Goal: Complete application form: Complete application form

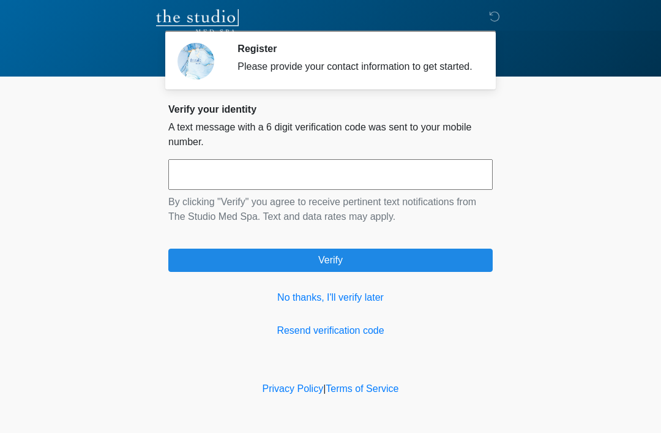
click at [351, 305] on link "No thanks, I'll verify later" at bounding box center [330, 297] width 324 height 15
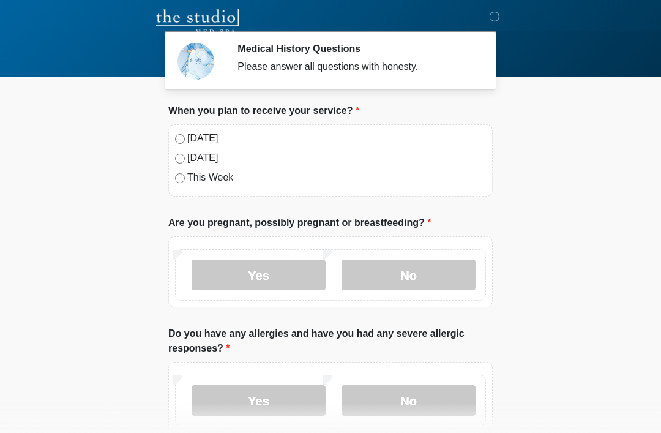
click at [200, 138] on label "[DATE]" at bounding box center [336, 138] width 299 height 15
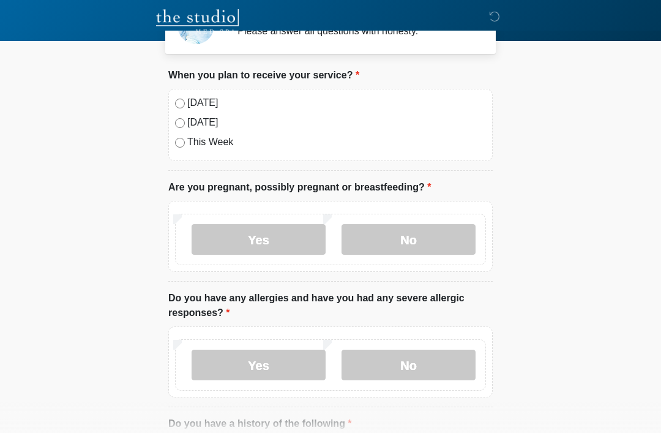
click at [439, 243] on label "No" at bounding box center [408, 239] width 134 height 31
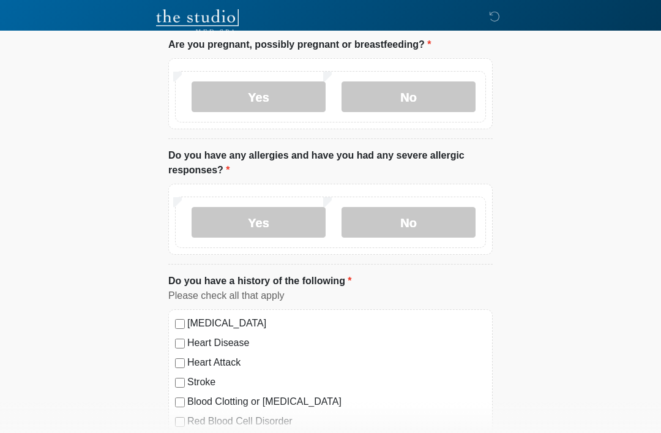
click at [417, 226] on label "No" at bounding box center [408, 222] width 134 height 31
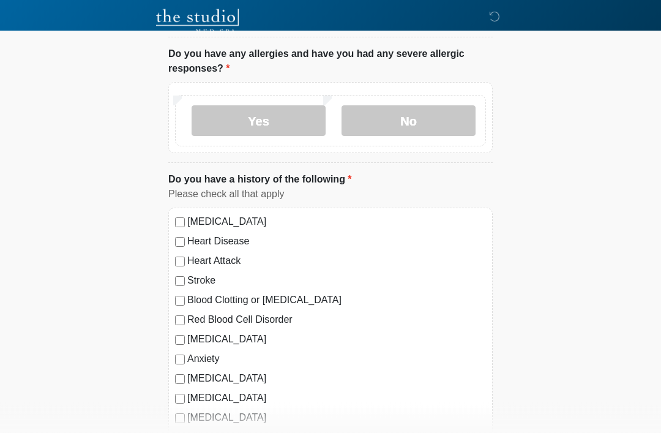
scroll to position [308, 0]
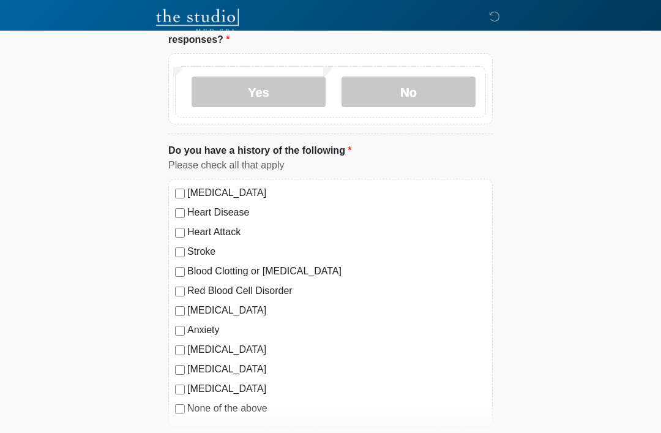
click at [219, 409] on label "None of the above" at bounding box center [336, 408] width 299 height 15
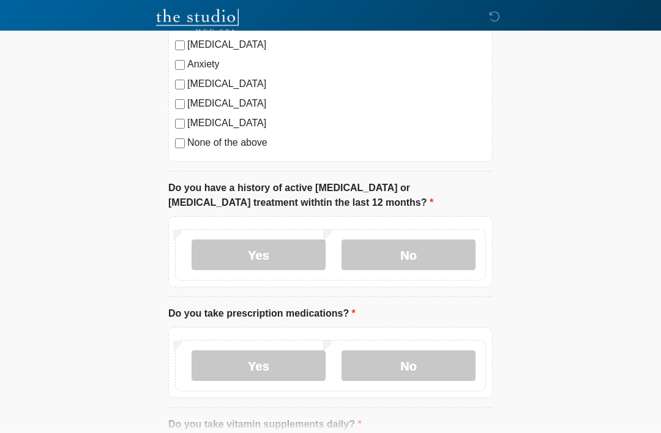
scroll to position [574, 0]
click at [428, 255] on label "No" at bounding box center [408, 254] width 134 height 31
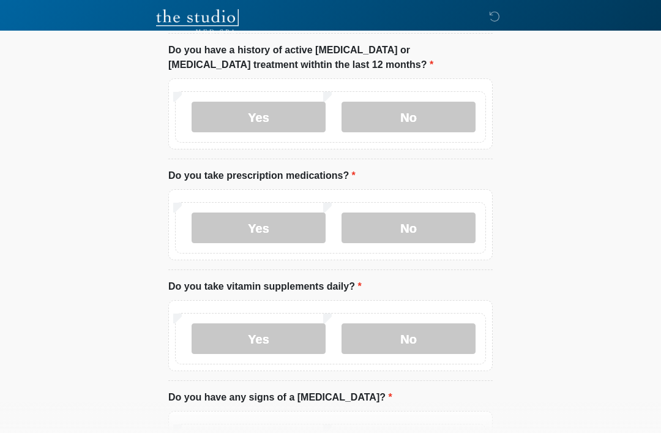
scroll to position [711, 0]
click at [292, 229] on label "Yes" at bounding box center [258, 228] width 134 height 31
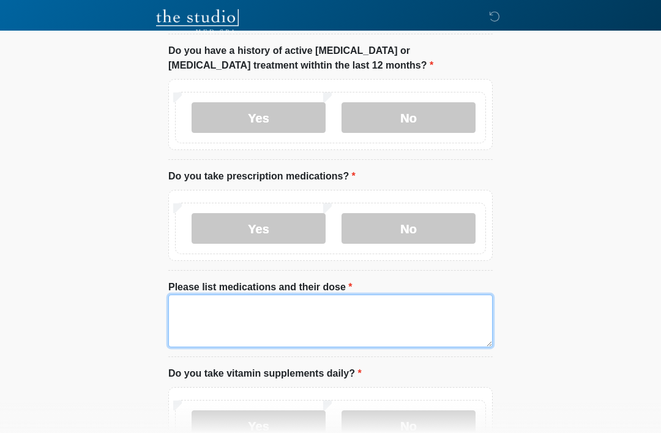
click at [303, 315] on textarea "Please list medications and their dose" at bounding box center [330, 320] width 324 height 53
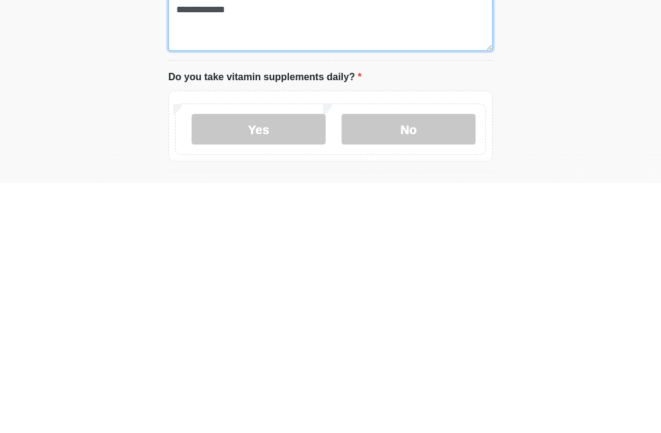
type textarea "**********"
click at [283, 363] on label "Yes" at bounding box center [258, 378] width 134 height 31
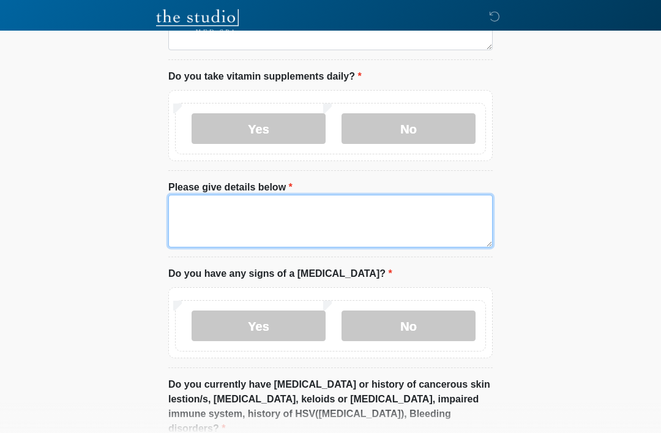
click at [315, 221] on textarea "Please give details below" at bounding box center [330, 221] width 324 height 53
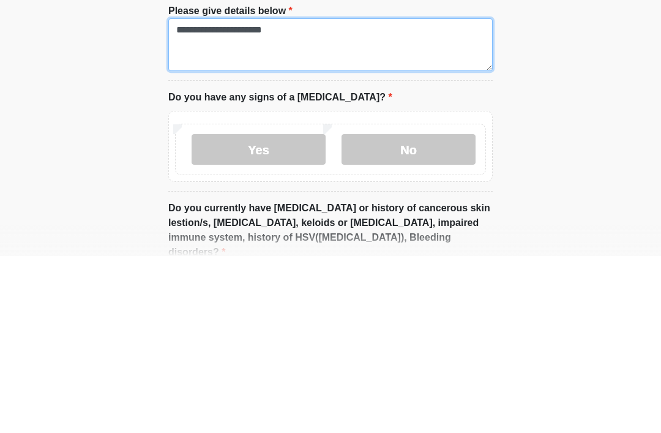
type textarea "**********"
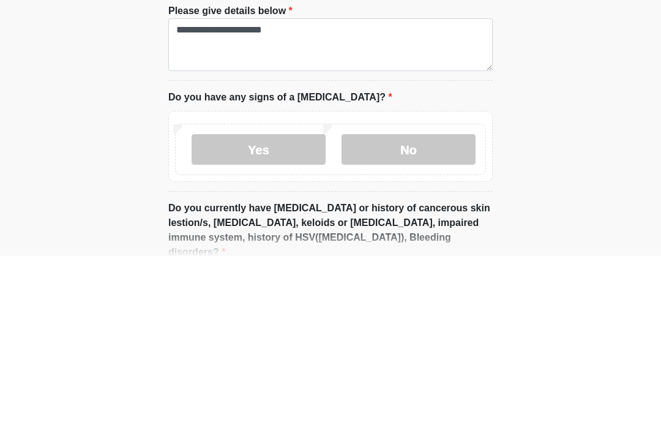
click at [437, 311] on label "No" at bounding box center [408, 326] width 134 height 31
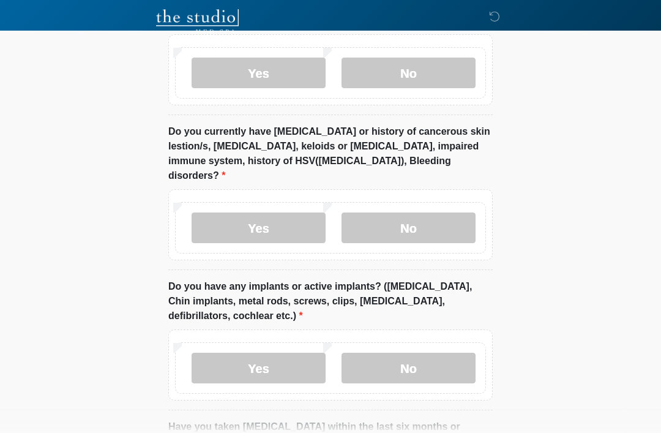
scroll to position [1258, 0]
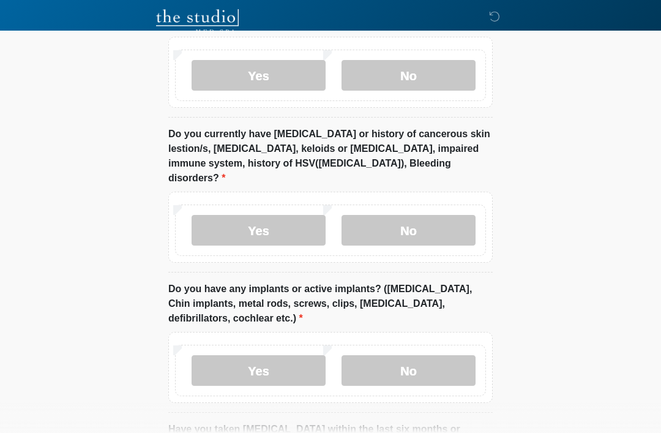
click at [438, 219] on label "No" at bounding box center [408, 230] width 134 height 31
click at [429, 355] on label "No" at bounding box center [408, 370] width 134 height 31
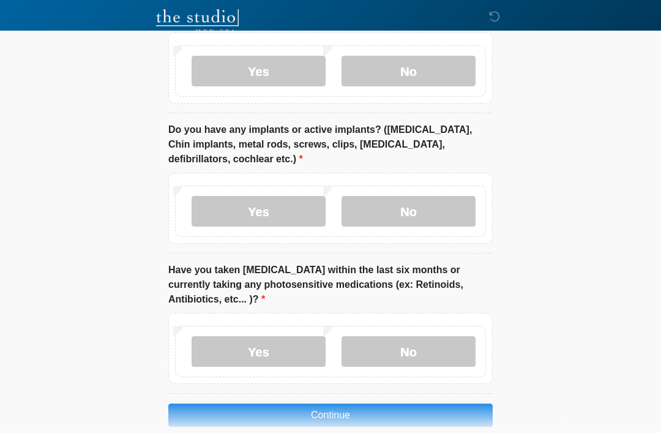
scroll to position [1418, 0]
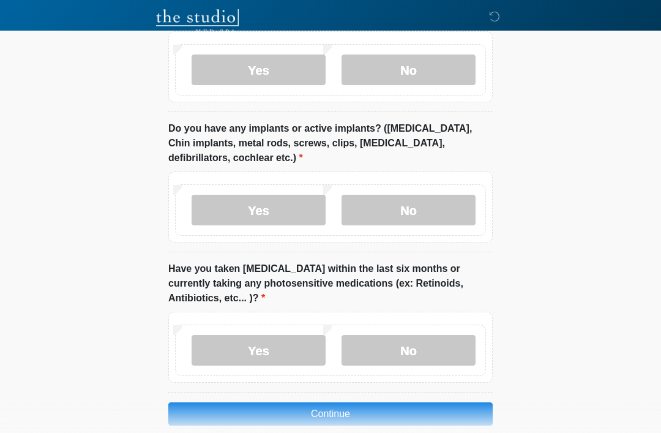
click at [431, 340] on label "No" at bounding box center [408, 350] width 134 height 31
click at [391, 402] on button "Continue" at bounding box center [330, 413] width 324 height 23
click at [386, 405] on button "Continue" at bounding box center [330, 413] width 324 height 23
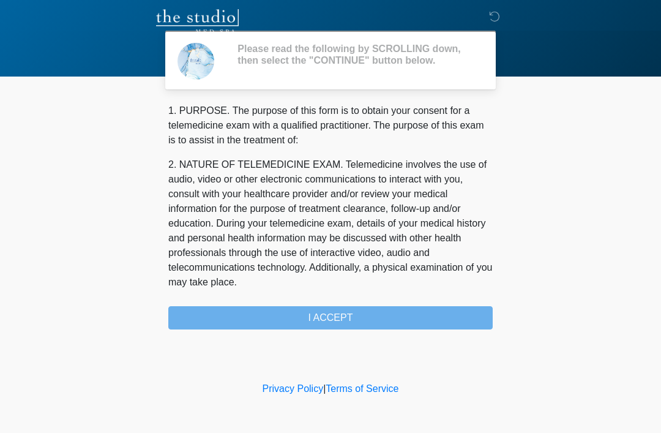
scroll to position [0, 0]
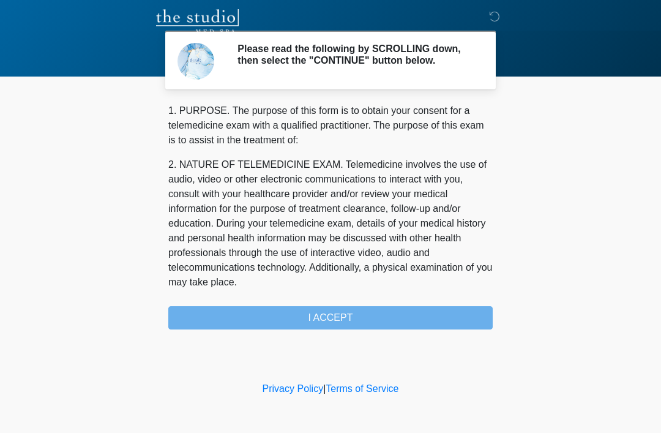
click at [364, 354] on div "‎ ‎ Please read the following by SCROLLING down, then select the "CONTINUE" but…" at bounding box center [330, 189] width 367 height 354
click at [357, 351] on div "‎ ‎ Please read the following by SCROLLING down, then select the "CONTINUE" but…" at bounding box center [330, 189] width 367 height 354
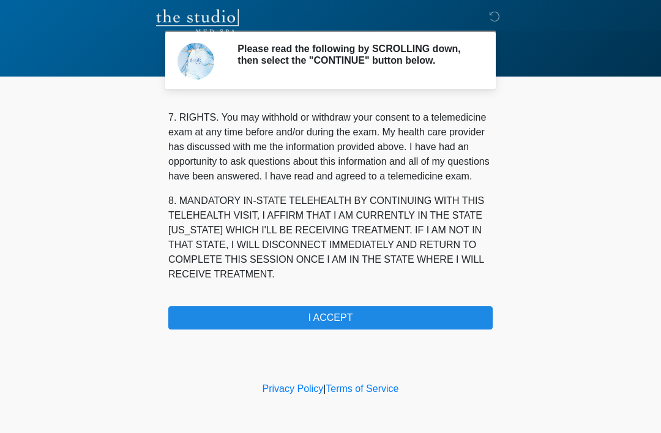
scroll to position [536, 0]
click at [347, 322] on button "I ACCEPT" at bounding box center [330, 317] width 324 height 23
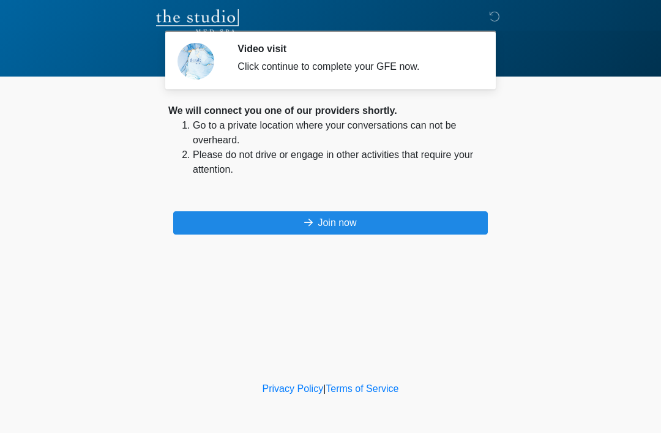
click at [428, 219] on button "Join now" at bounding box center [330, 222] width 314 height 23
click at [393, 228] on button "Join now" at bounding box center [330, 222] width 314 height 23
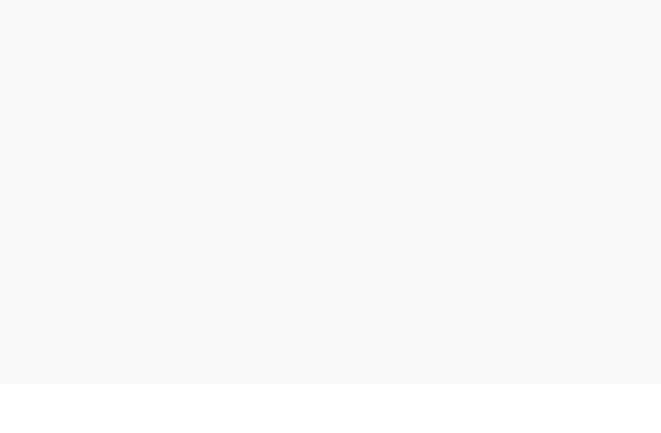
scroll to position [4, 0]
